Goal: Check status: Check status

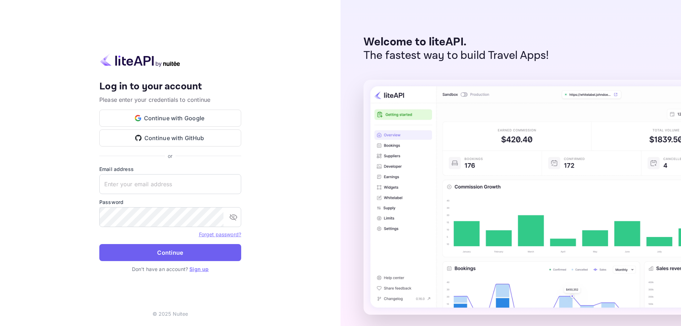
type input "[EMAIL_ADDRESS][DOMAIN_NAME]"
click at [130, 245] on button "Continue" at bounding box center [170, 252] width 142 height 17
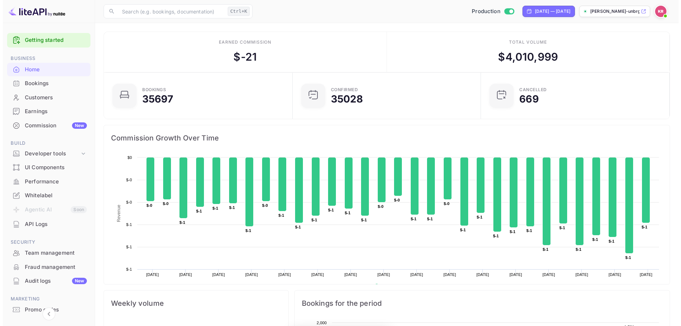
scroll to position [6, 6]
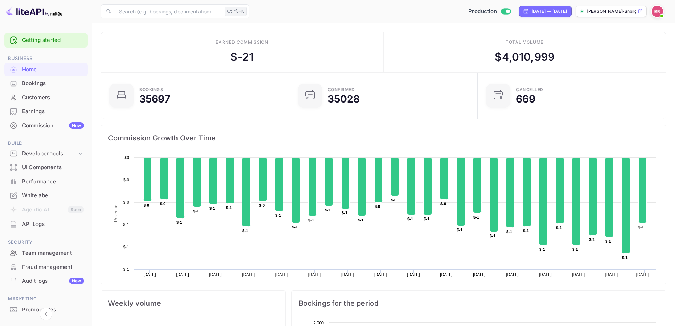
click at [39, 80] on div "Bookings" at bounding box center [53, 83] width 62 height 8
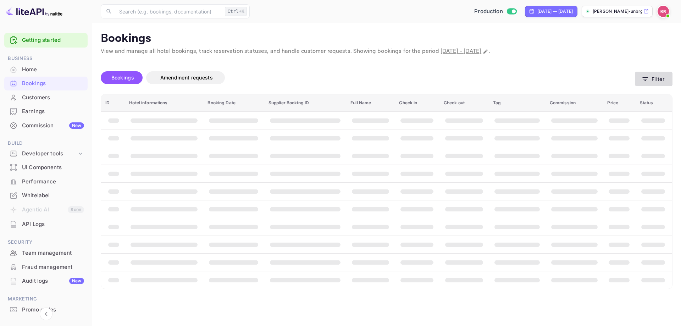
click at [648, 80] on icon "button" at bounding box center [644, 79] width 7 height 7
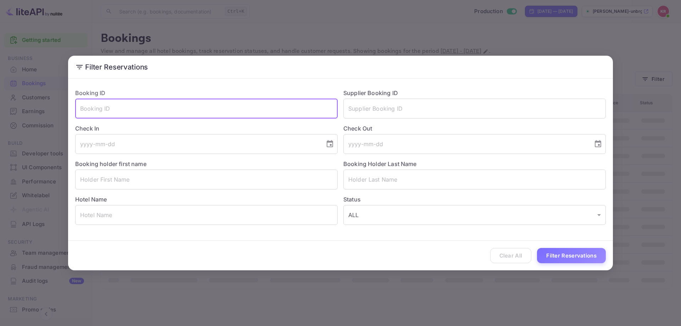
click at [257, 108] on input "text" at bounding box center [206, 109] width 262 height 20
paste input "vwWZ7SRaK"
type input "vwWZ7SRaK"
click at [562, 260] on button "Filter Reservations" at bounding box center [571, 255] width 69 height 15
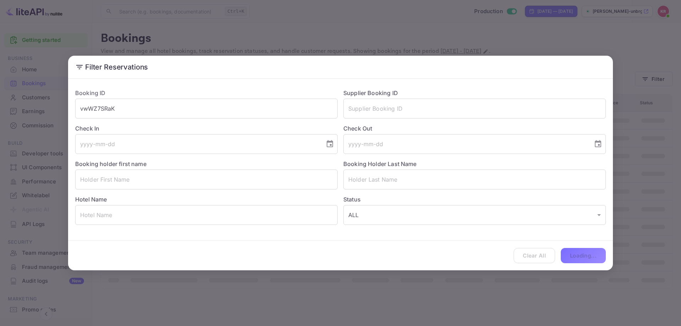
click at [555, 246] on div "Clear All Loading..." at bounding box center [340, 255] width 545 height 29
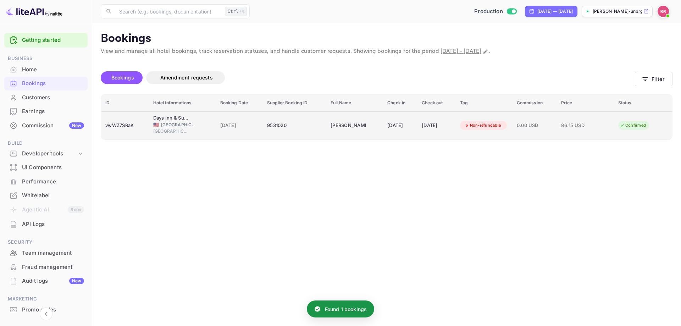
click at [274, 127] on div "9531020" at bounding box center [294, 125] width 55 height 11
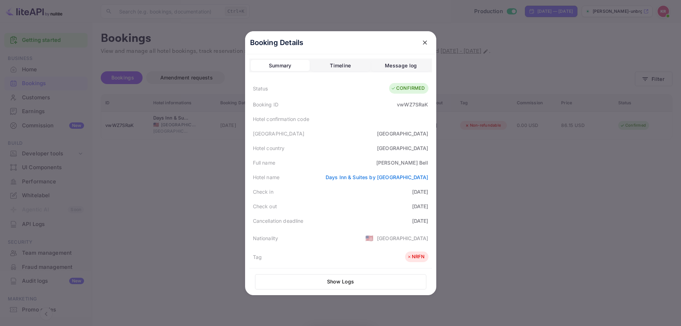
click at [187, 197] on div at bounding box center [340, 163] width 681 height 326
